Goal: Transaction & Acquisition: Purchase product/service

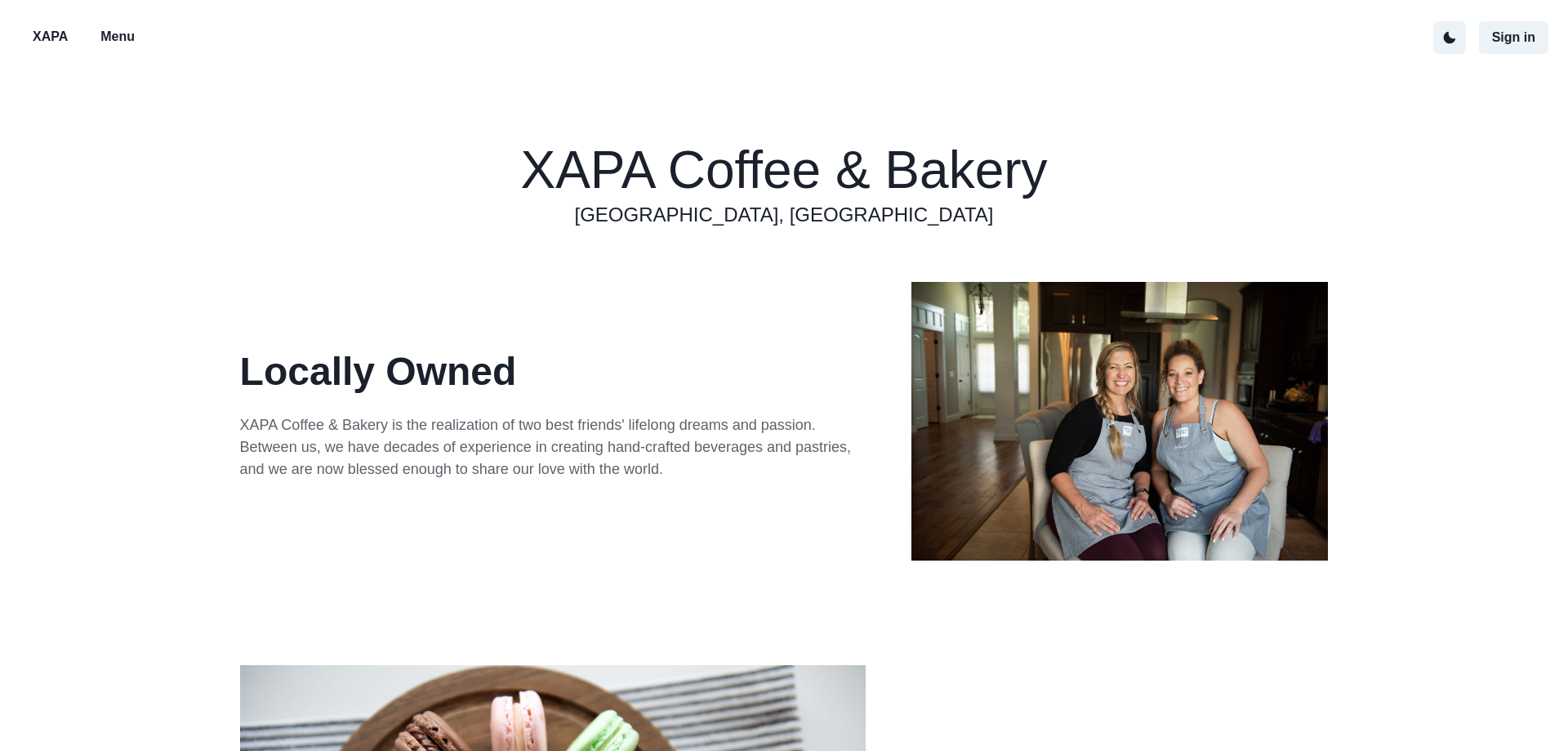
click at [135, 36] on p "Menu" at bounding box center [117, 37] width 34 height 20
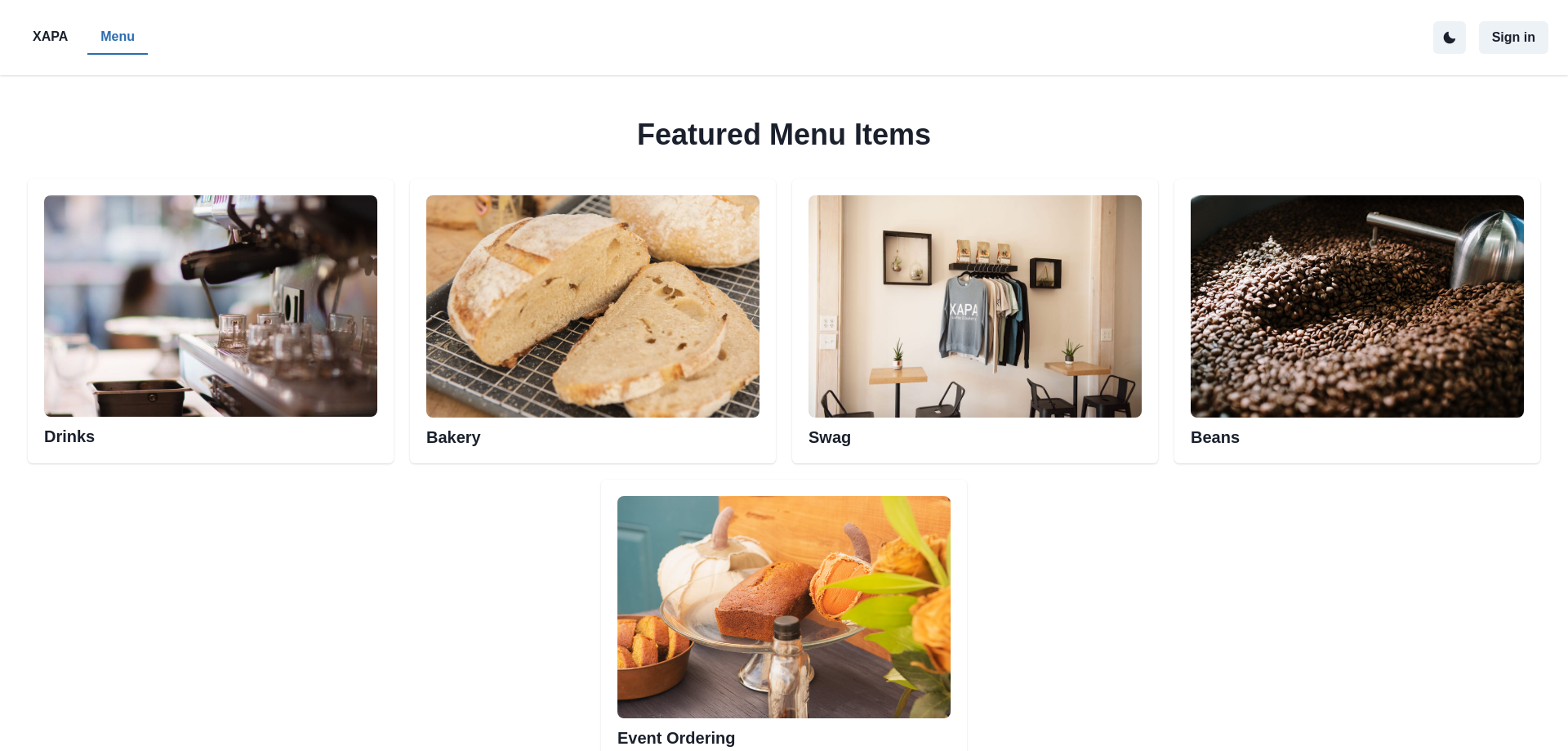
scroll to position [862, 0]
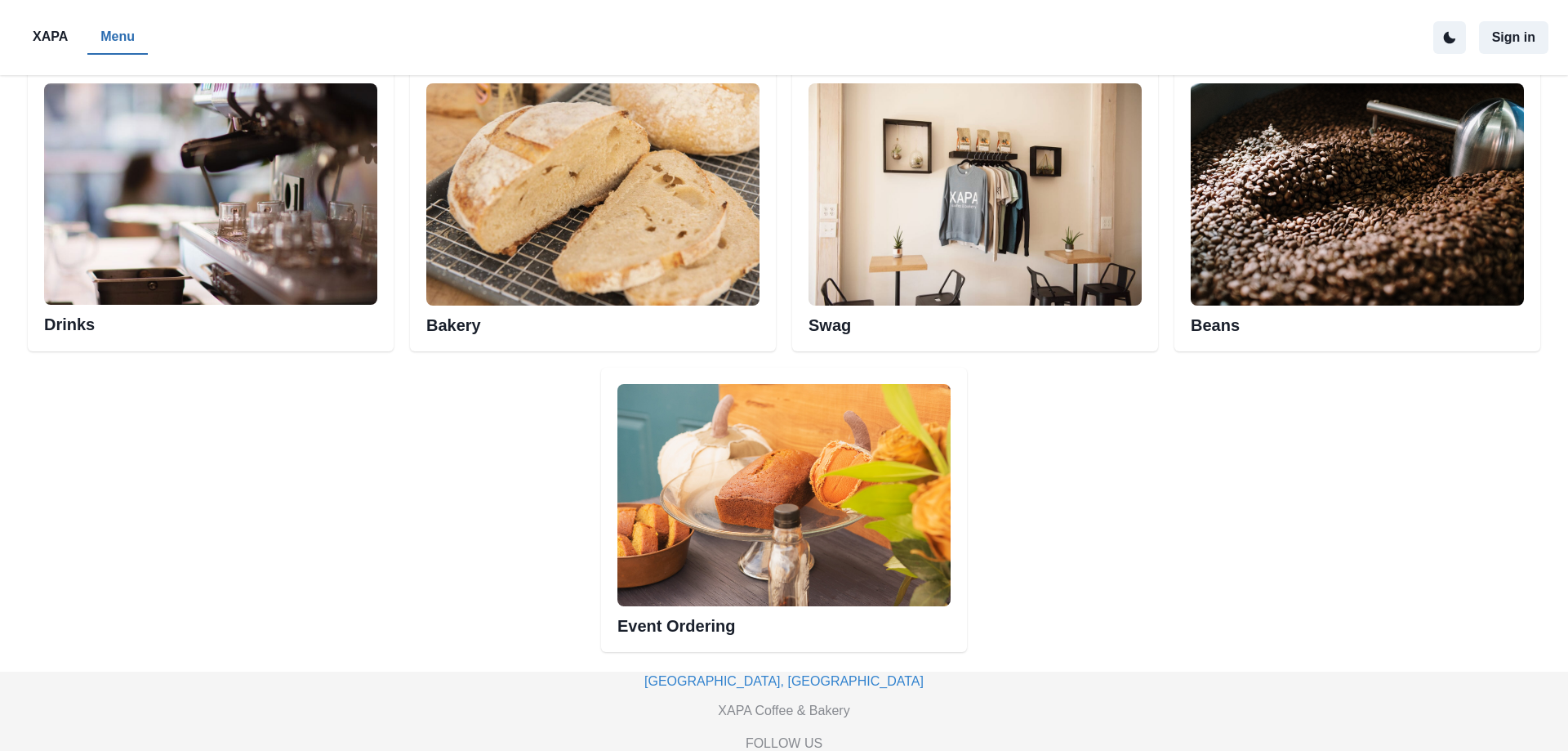
click at [699, 305] on img at bounding box center [593, 194] width 333 height 222
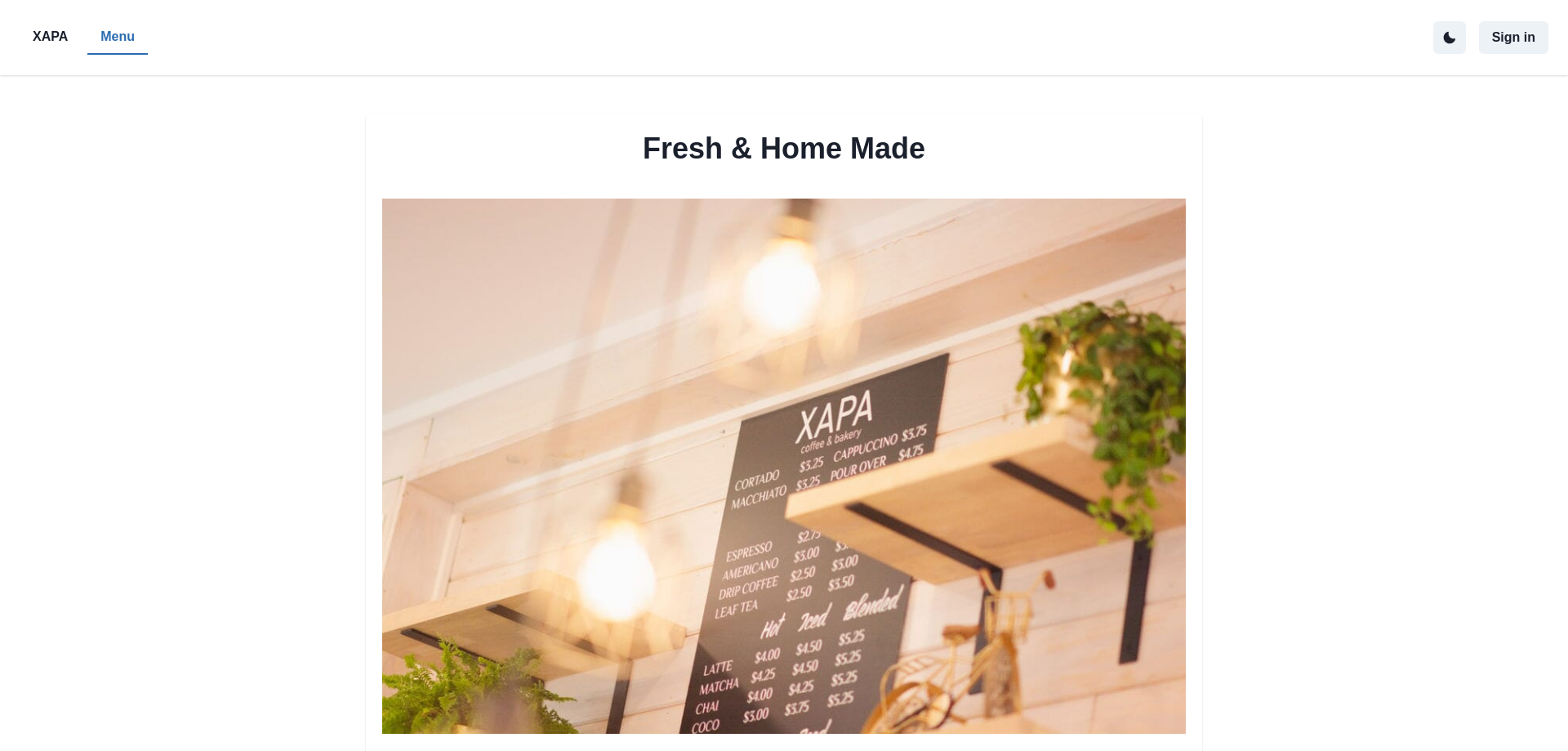
scroll to position [862, 0]
